Goal: Transaction & Acquisition: Purchase product/service

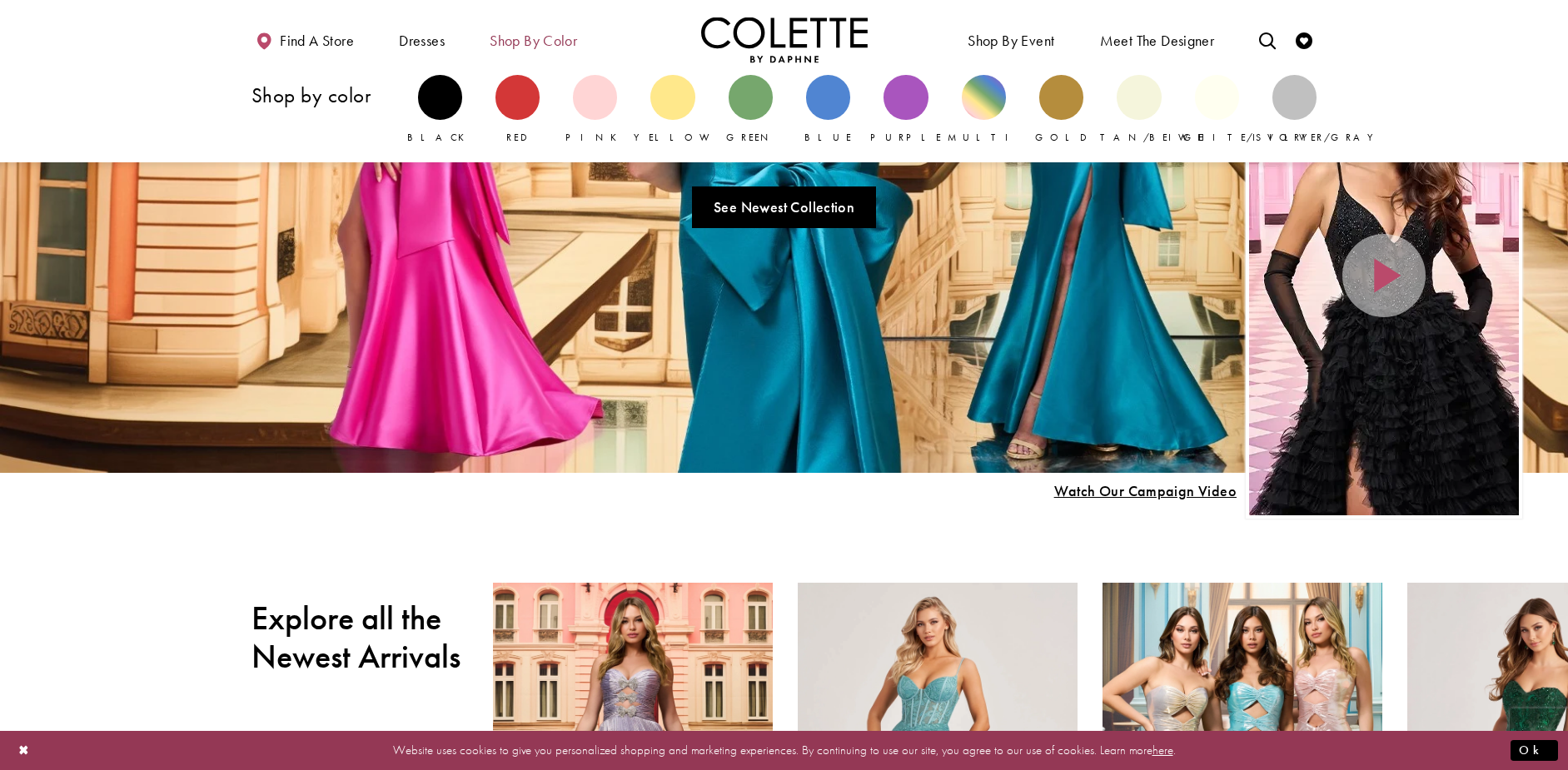
click at [551, 52] on span "Shop by color" at bounding box center [533, 39] width 96 height 46
click at [900, 108] on div "Primary block" at bounding box center [906, 97] width 44 height 44
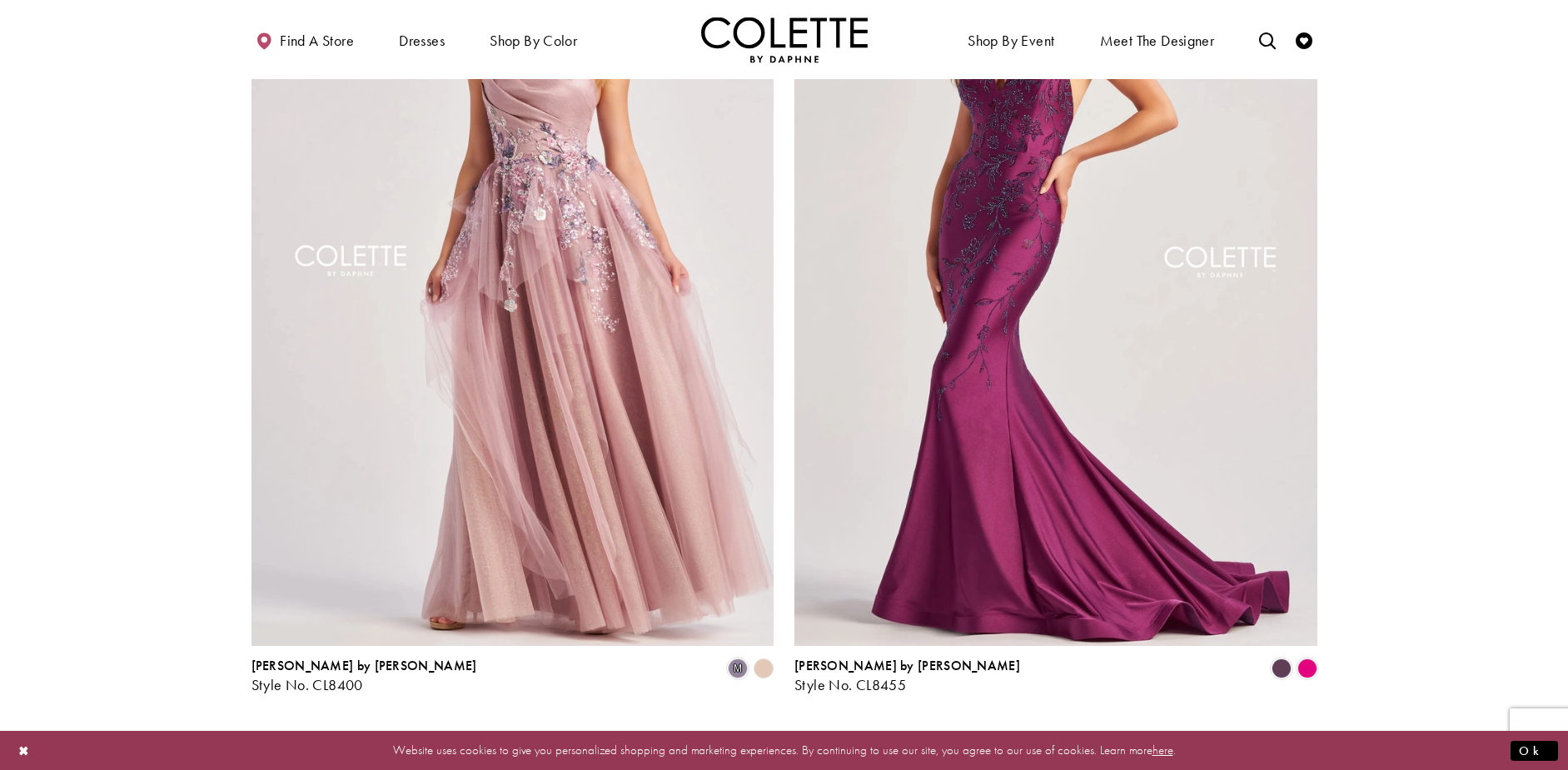
scroll to position [2831, 0]
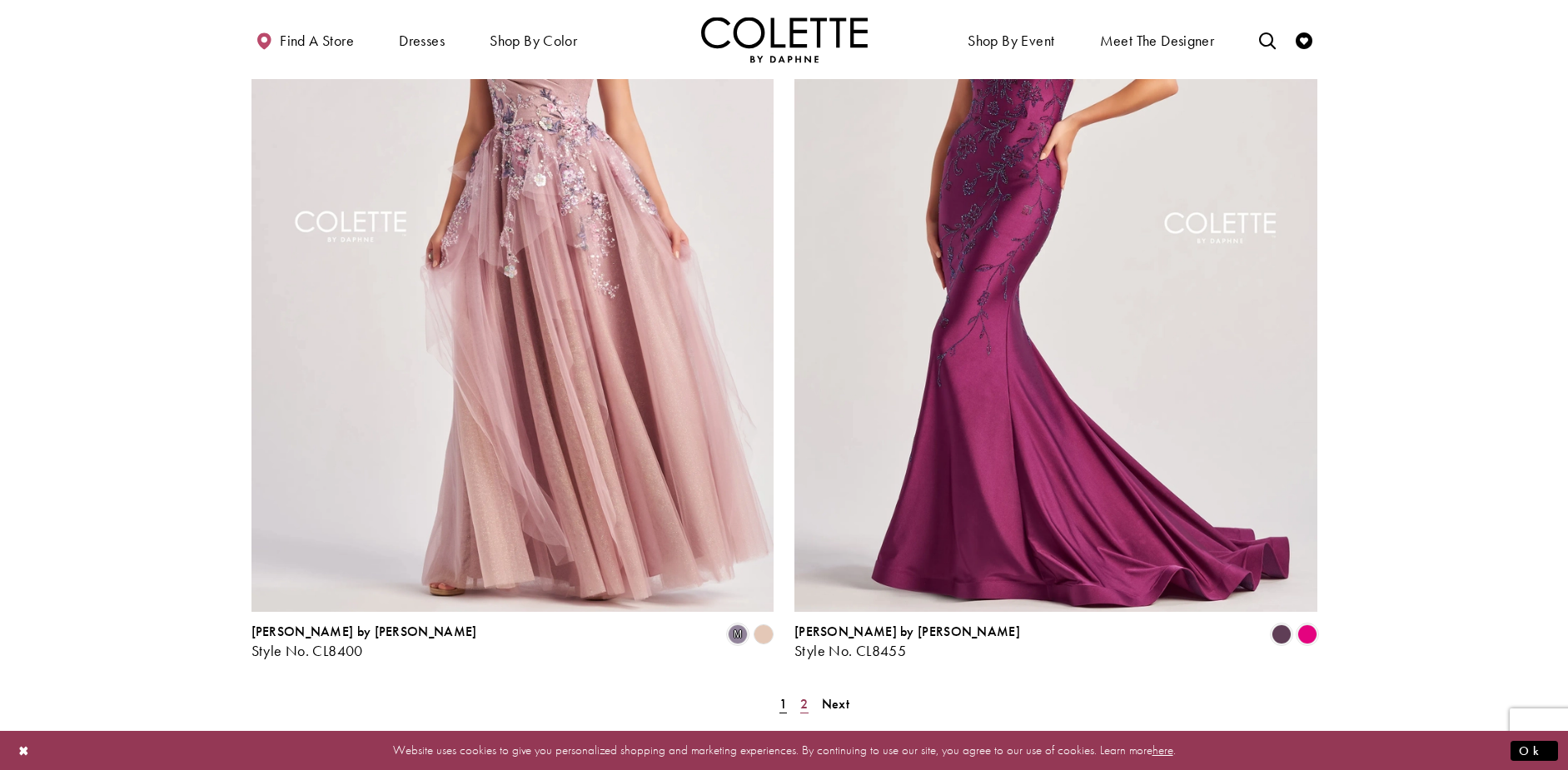
click at [804, 695] on span "2" at bounding box center [804, 703] width 8 height 18
